Goal: Information Seeking & Learning: Learn about a topic

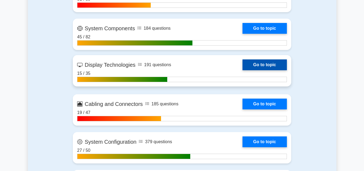
scroll to position [811, 0]
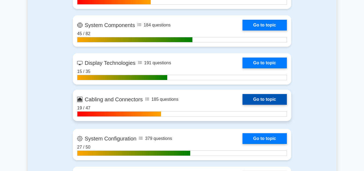
click at [242, 99] on link "Go to topic" at bounding box center [264, 99] width 44 height 11
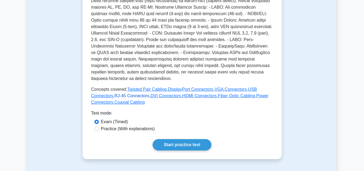
click at [114, 94] on link "RJ-45 Connectors" at bounding box center [131, 96] width 35 height 5
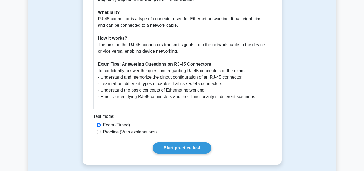
scroll to position [216, 0]
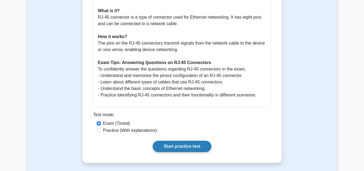
click at [182, 142] on link "Start practice test" at bounding box center [182, 146] width 59 height 11
click at [181, 147] on link "Start practice test" at bounding box center [182, 146] width 59 height 11
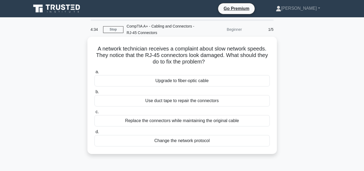
click at [188, 122] on div "Replace the connectors while maintaining the original cable" at bounding box center [181, 120] width 175 height 11
click at [94, 114] on input "c. Replace the connectors while maintaining the original cable" at bounding box center [94, 112] width 0 height 4
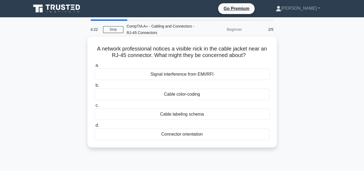
click at [180, 73] on div "Signal interference from EMI/RFI" at bounding box center [181, 74] width 175 height 11
click at [94, 67] on input "a. Signal interference from EMI/RFI" at bounding box center [94, 66] width 0 height 4
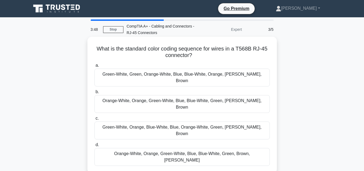
click at [172, 122] on div "Green-White, Orange, Blue-White, Blue, Orange-White, Green, Brown-White, Brown" at bounding box center [181, 131] width 175 height 18
click at [94, 117] on input "c. Green-White, Orange, Blue-White, Blue, Orange-White, Green, Brown-White, Bro…" at bounding box center [94, 119] width 0 height 4
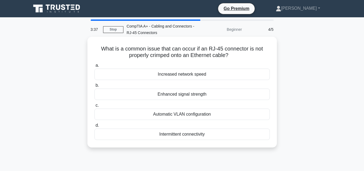
click at [180, 135] on div "Intermittent connectivity" at bounding box center [181, 134] width 175 height 11
click at [94, 127] on input "d. Intermittent connectivity" at bounding box center [94, 126] width 0 height 4
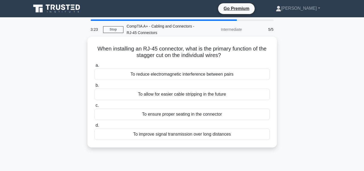
click at [193, 75] on div "To reduce electromagnetic interference between pairs" at bounding box center [181, 74] width 175 height 11
click at [94, 67] on input "a. To reduce electromagnetic interference between pairs" at bounding box center [94, 66] width 0 height 4
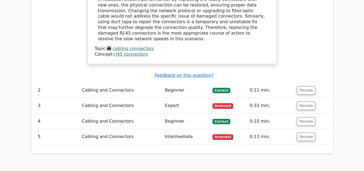
scroll to position [568, 0]
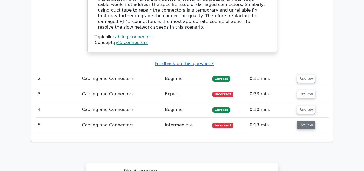
click at [304, 121] on button "Review" at bounding box center [306, 125] width 18 height 8
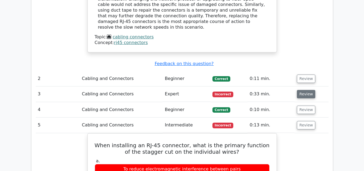
click at [301, 90] on button "Review" at bounding box center [306, 94] width 18 height 8
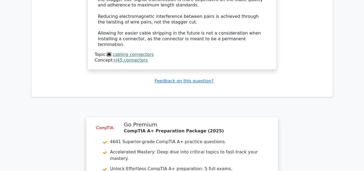
scroll to position [1298, 0]
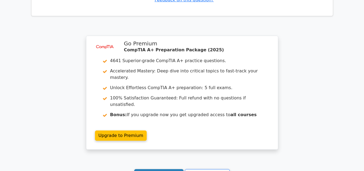
click at [156, 169] on link "Continue practicing" at bounding box center [158, 174] width 49 height 10
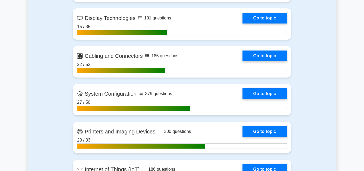
scroll to position [865, 0]
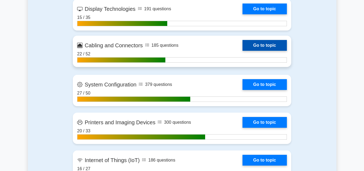
click at [242, 44] on link "Go to topic" at bounding box center [264, 45] width 44 height 11
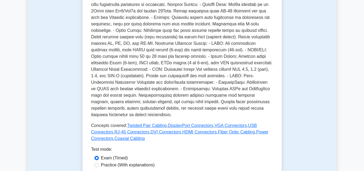
scroll to position [162, 0]
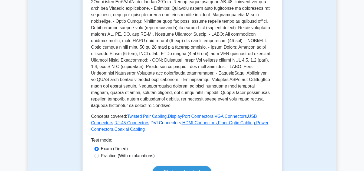
click at [150, 121] on link "DVI Connectors" at bounding box center [165, 123] width 31 height 5
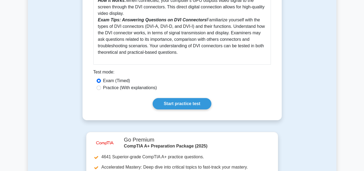
scroll to position [270, 0]
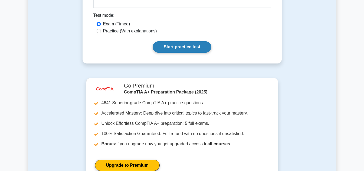
click at [178, 45] on link "Start practice test" at bounding box center [182, 46] width 59 height 11
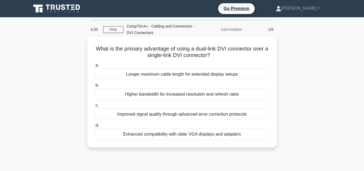
click at [195, 96] on div "Higher bandwidth for increased resolution and refresh rates" at bounding box center [181, 94] width 175 height 11
click at [94, 87] on input "b. Higher bandwidth for increased resolution and refresh rates" at bounding box center [94, 86] width 0 height 4
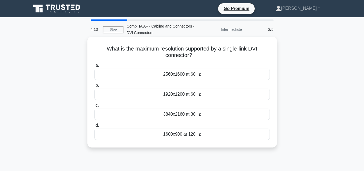
click at [172, 75] on div "2560x1600 at 60Hz" at bounding box center [181, 74] width 175 height 11
click at [94, 67] on input "a. 2560x1600 at 60Hz" at bounding box center [94, 66] width 0 height 4
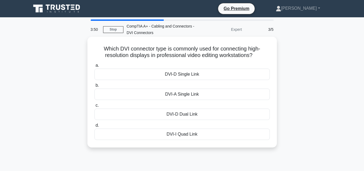
click at [209, 115] on div "DVI-D Dual Link" at bounding box center [181, 114] width 175 height 11
click at [94, 107] on input "c. DVI-D Dual Link" at bounding box center [94, 106] width 0 height 4
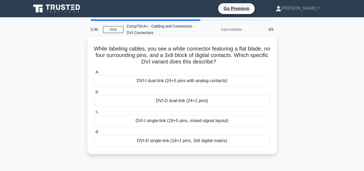
click at [195, 100] on div "DVI-D dual-link (24+1 pins)" at bounding box center [181, 100] width 175 height 11
click at [94, 94] on input "b. DVI-D dual-link (24+1 pins)" at bounding box center [94, 92] width 0 height 4
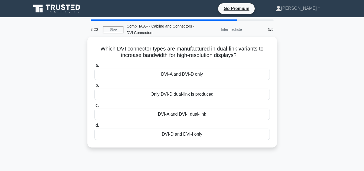
click at [184, 96] on div "Only DVI-D dual-link is produced" at bounding box center [181, 94] width 175 height 11
click at [94, 87] on input "b. Only DVI-D dual-link is produced" at bounding box center [94, 86] width 0 height 4
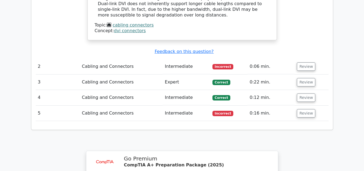
scroll to position [676, 0]
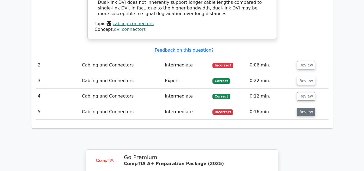
click at [307, 108] on button "Review" at bounding box center [306, 112] width 18 height 8
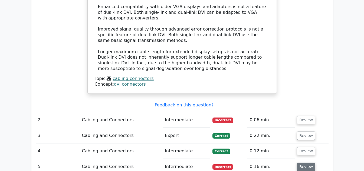
scroll to position [622, 0]
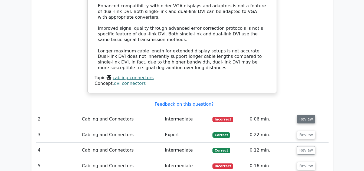
click at [307, 115] on button "Review" at bounding box center [306, 119] width 18 height 8
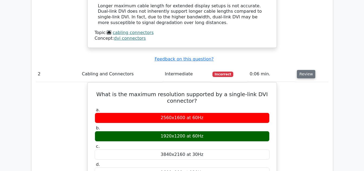
scroll to position [676, 0]
